Goal: Find specific page/section: Find specific page/section

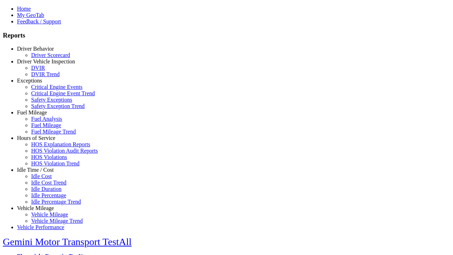
click at [41, 173] on link "Idle Time / Cost" at bounding box center [35, 170] width 37 height 6
click at [46, 179] on link "Idle Cost" at bounding box center [41, 176] width 21 height 6
select select "**"
select select
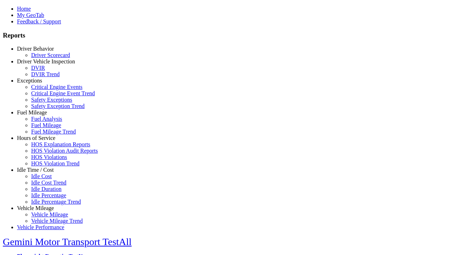
select select
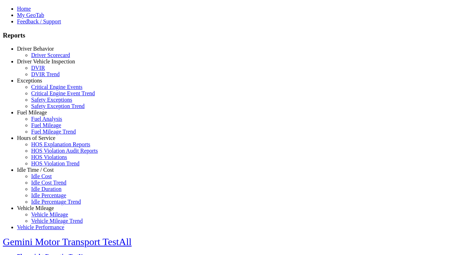
select select
